Goal: Task Accomplishment & Management: Use online tool/utility

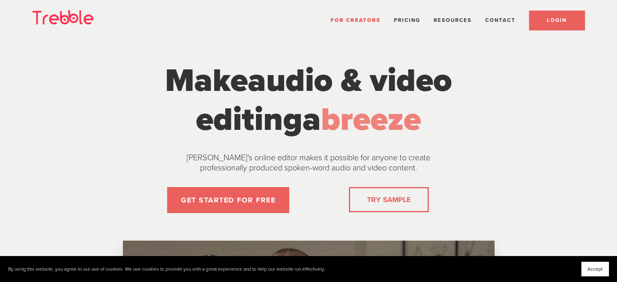
click at [562, 21] on span "LOGIN" at bounding box center [557, 20] width 20 height 6
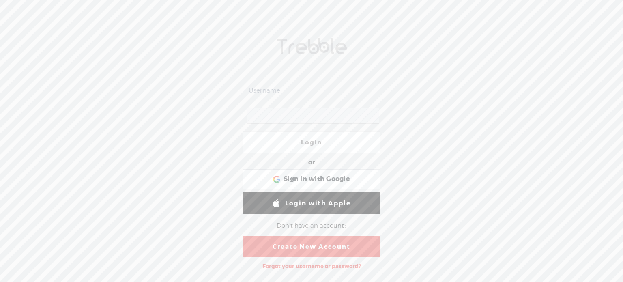
type input "Cat_Griffin"
click at [314, 140] on link "Login" at bounding box center [312, 142] width 138 height 22
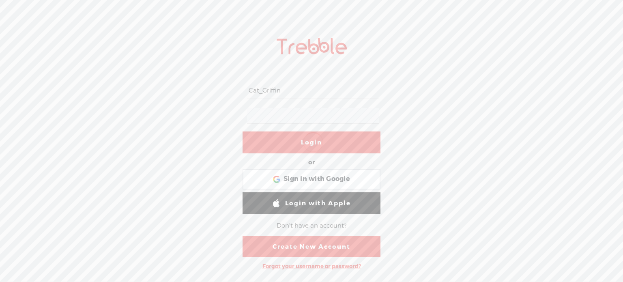
click at [314, 140] on div at bounding box center [314, 142] width 28 height 28
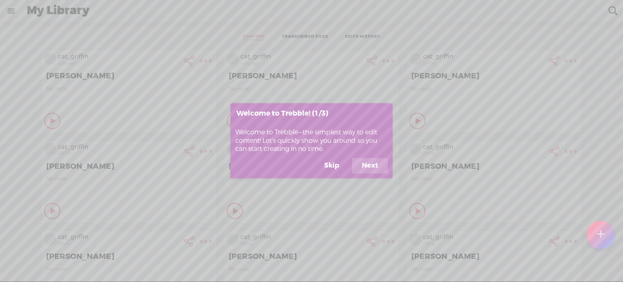
click at [331, 165] on button "Skip" at bounding box center [332, 165] width 34 height 15
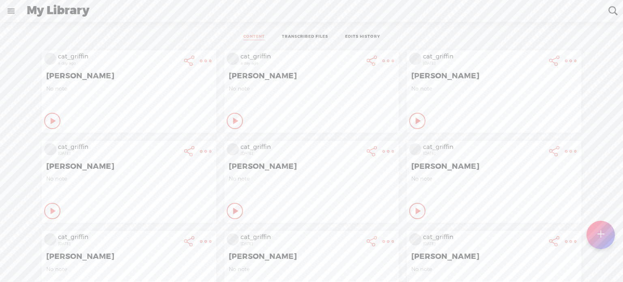
click at [599, 235] on t at bounding box center [600, 235] width 7 height 18
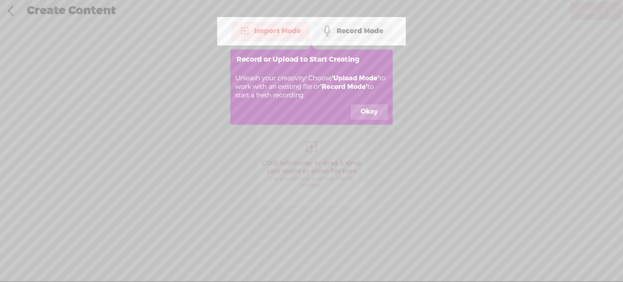
click at [364, 113] on button "Okay" at bounding box center [369, 111] width 37 height 15
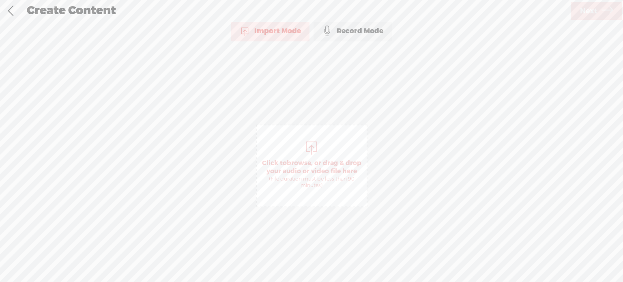
click at [298, 163] on span "browse" at bounding box center [299, 163] width 24 height 8
click at [593, 8] on span "Next" at bounding box center [588, 11] width 17 height 21
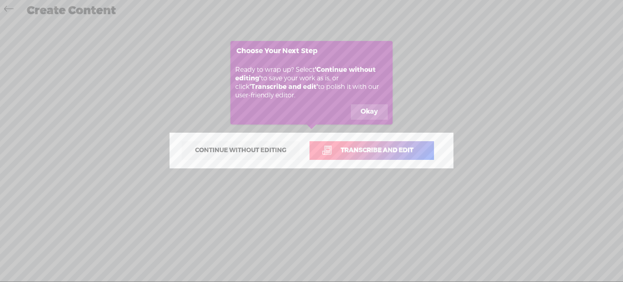
click at [372, 110] on button "Okay" at bounding box center [369, 111] width 37 height 15
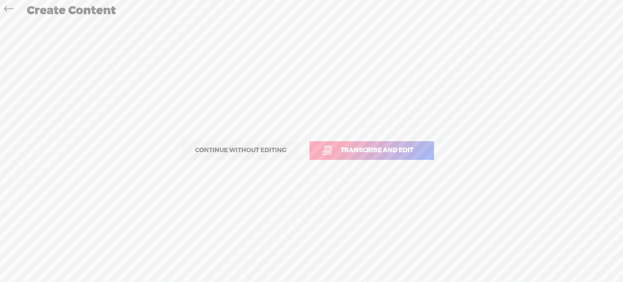
click at [357, 154] on span "Transcribe and edit" at bounding box center [377, 150] width 90 height 9
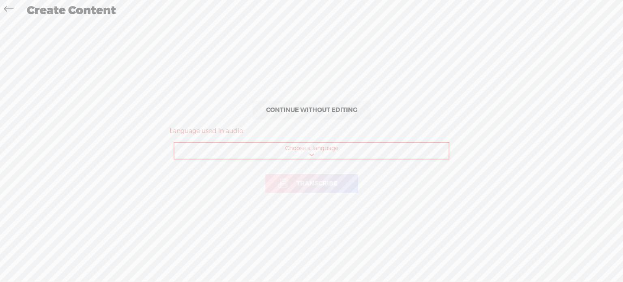
click at [313, 152] on select "Choose a language Afrikaans Albanian Amharic Arabic, Gulf Arabic, Modern Standa…" at bounding box center [312, 151] width 275 height 17
select select "en-GB"
click at [175, 143] on select "Choose a language Afrikaans Albanian Amharic Arabic, Gulf Arabic, Modern Standa…" at bounding box center [312, 151] width 275 height 17
click at [318, 183] on span "Transcribe" at bounding box center [317, 183] width 58 height 9
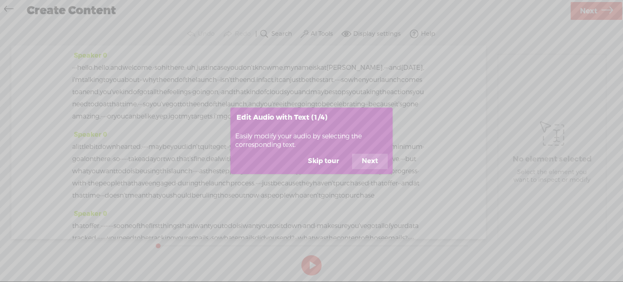
click at [321, 162] on button "Skip tour" at bounding box center [323, 161] width 51 height 15
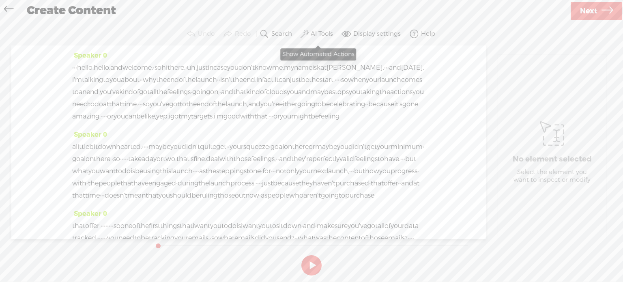
click at [324, 31] on label "AI Tools" at bounding box center [322, 34] width 22 height 8
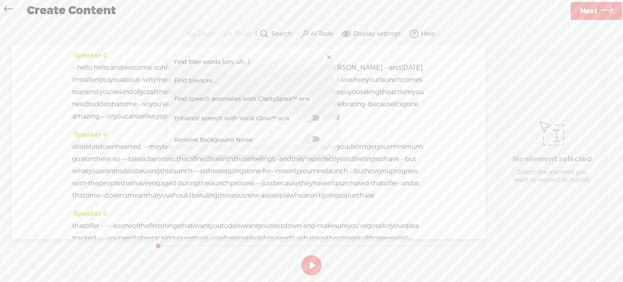
click at [317, 116] on span at bounding box center [312, 118] width 15 height 6
click at [311, 138] on span at bounding box center [312, 139] width 15 height 6
